Goal: Task Accomplishment & Management: Use online tool/utility

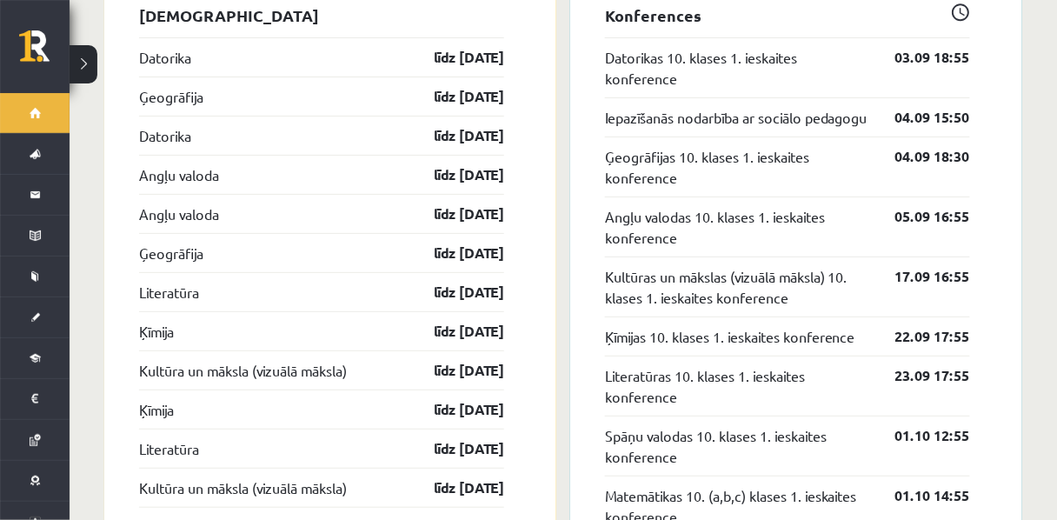
scroll to position [1654, 0]
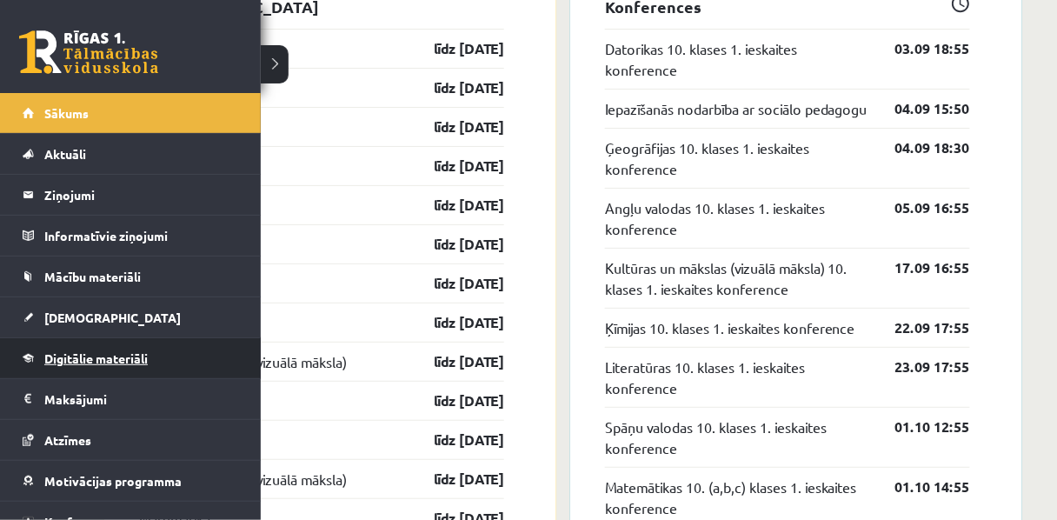
click at [41, 354] on link "Digitālie materiāli" at bounding box center [131, 358] width 216 height 40
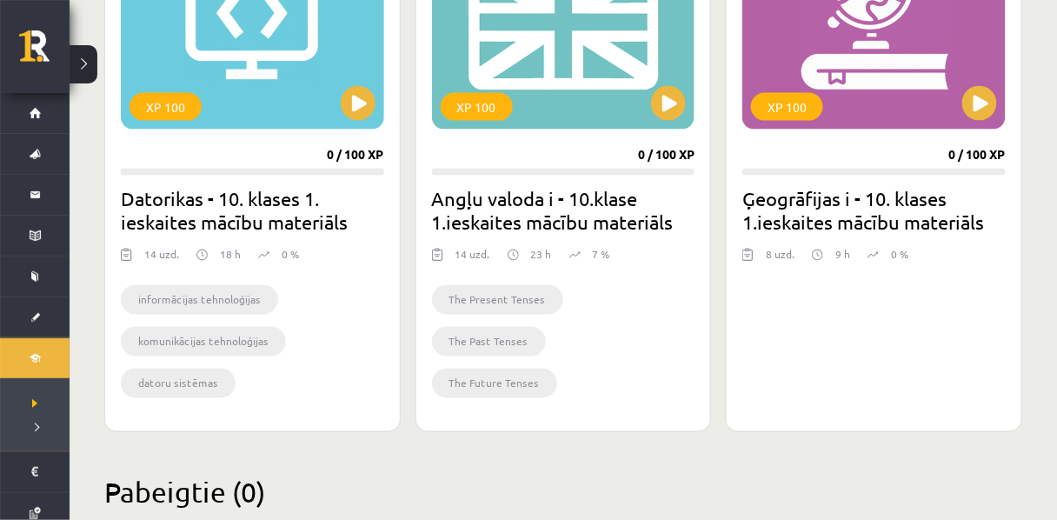
scroll to position [538, 0]
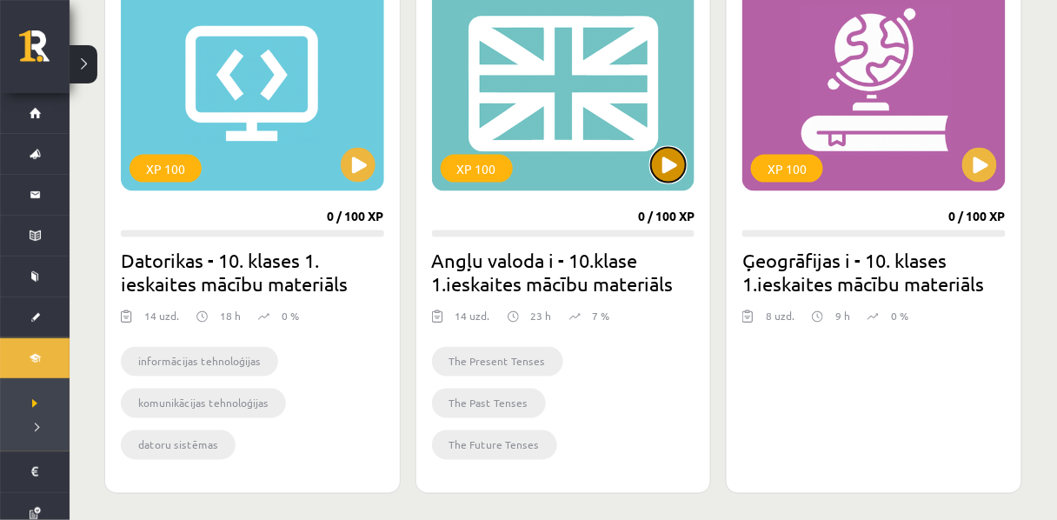
click at [658, 162] on button at bounding box center [668, 165] width 35 height 35
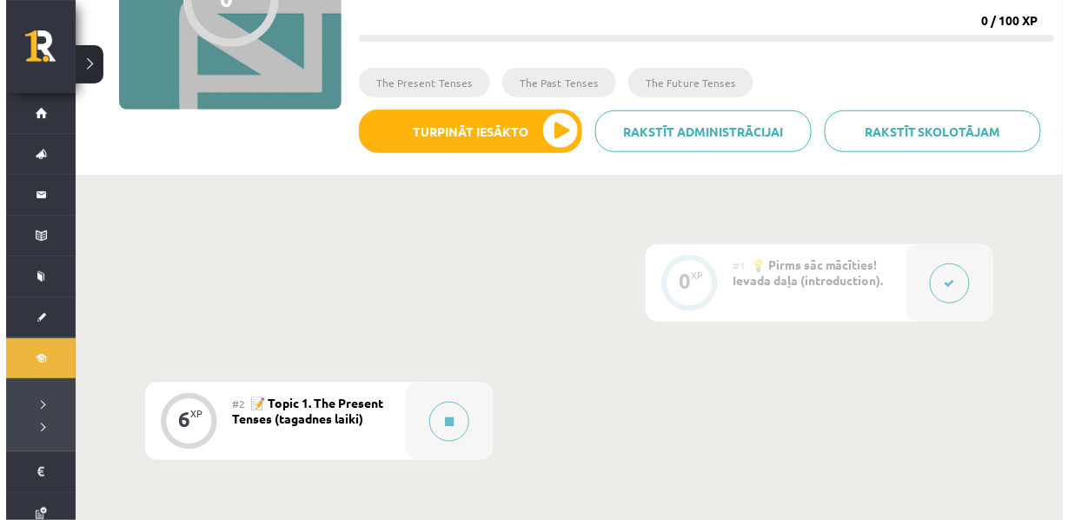
scroll to position [167, 0]
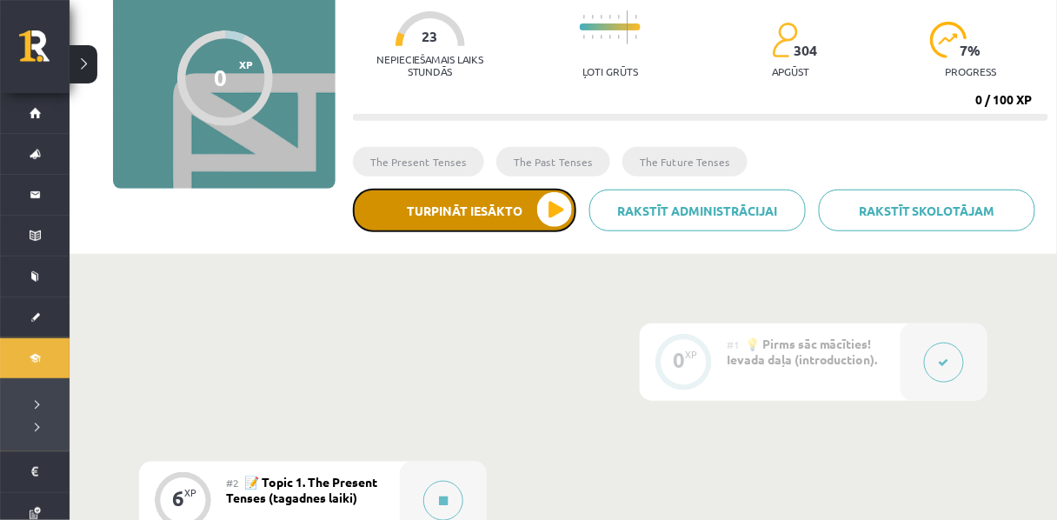
click at [434, 210] on button "Turpināt iesākto" at bounding box center [464, 210] width 223 height 43
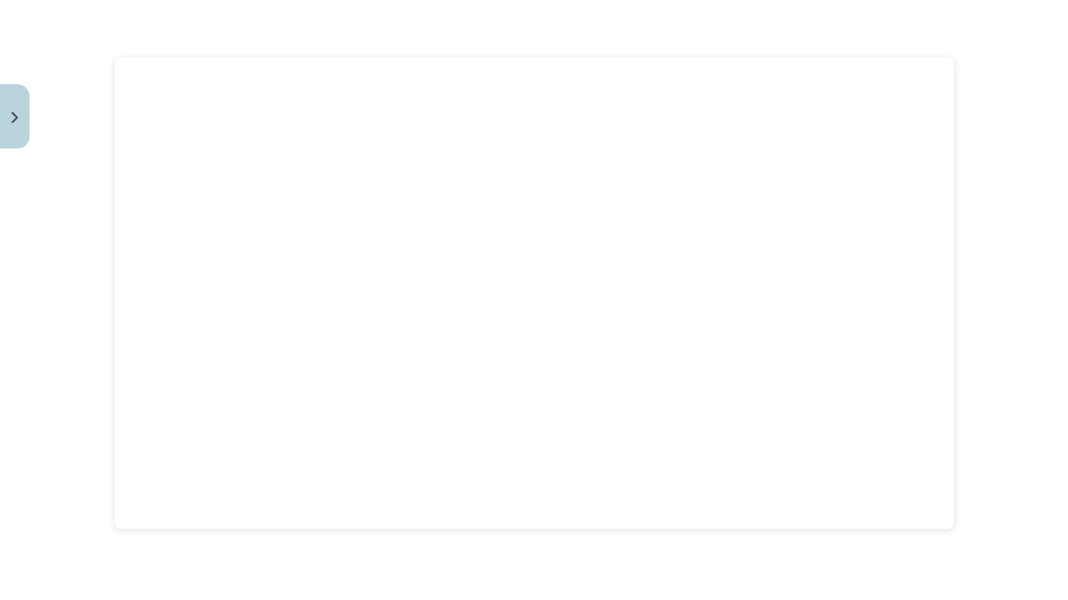
scroll to position [661, 0]
